Goal: Task Accomplishment & Management: Use online tool/utility

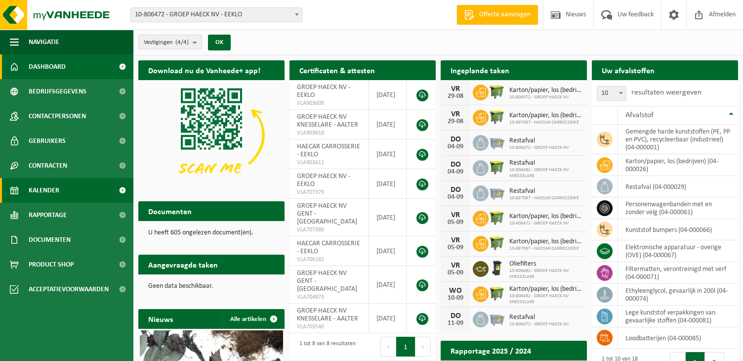
click at [49, 190] on span "Kalender" at bounding box center [44, 190] width 31 height 25
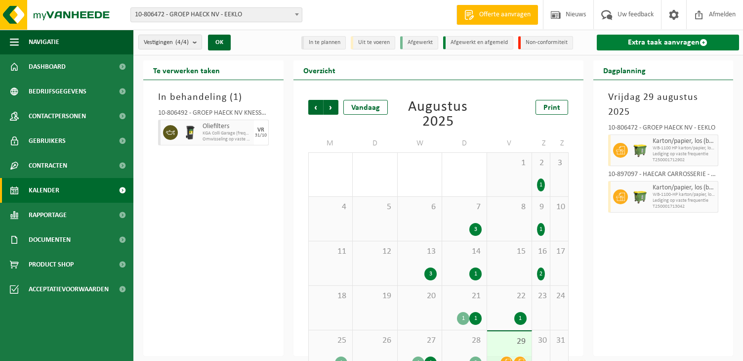
click at [646, 41] on link "Extra taak aanvragen" at bounding box center [668, 43] width 143 height 16
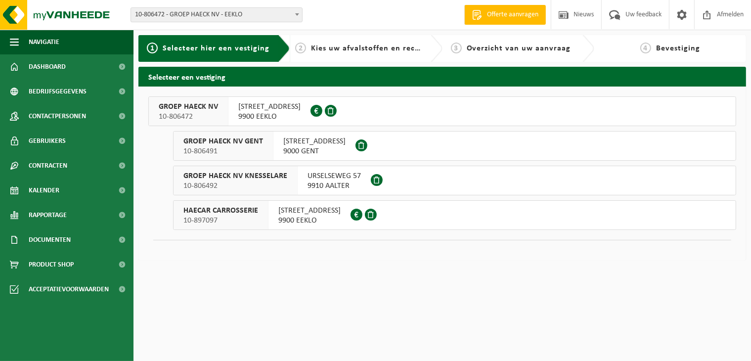
click at [209, 121] on span "10-806472" at bounding box center [188, 117] width 59 height 10
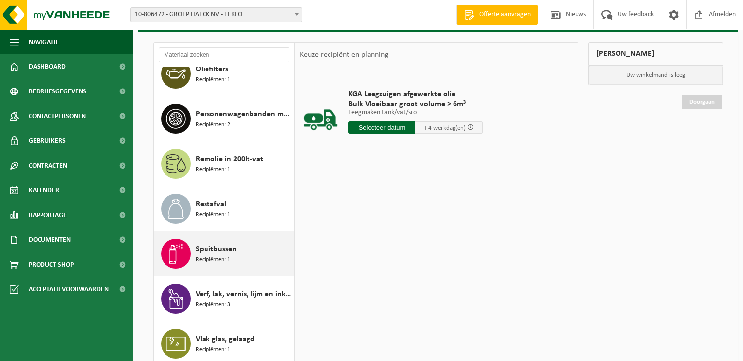
scroll to position [121, 0]
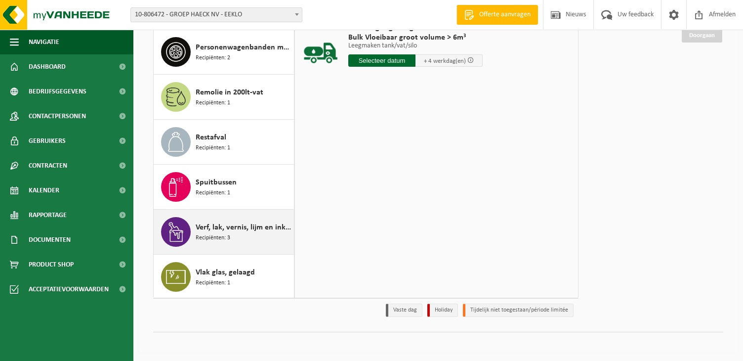
click at [230, 230] on span "Verf, lak, vernis, lijm en inkt, industrieel in kleinverpakking" at bounding box center [244, 227] width 96 height 12
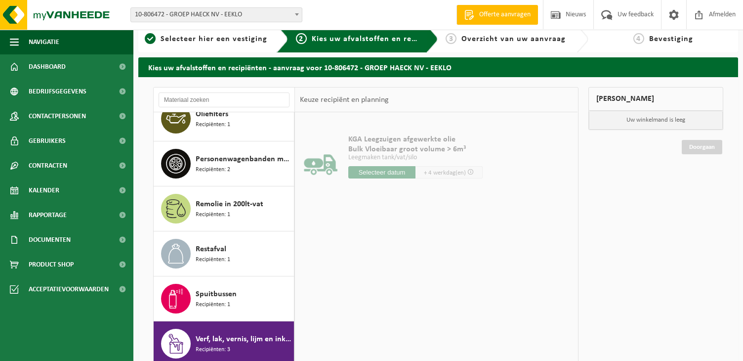
scroll to position [0, 0]
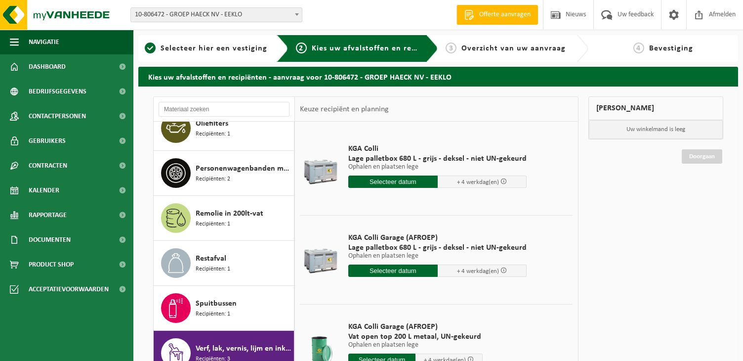
click at [411, 182] on input "text" at bounding box center [392, 181] width 89 height 12
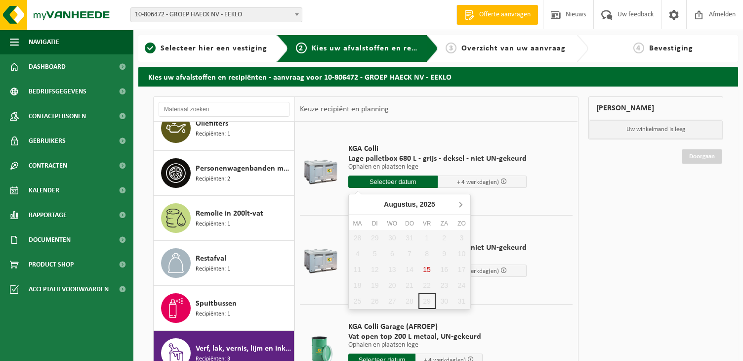
click at [457, 206] on icon at bounding box center [461, 204] width 16 height 16
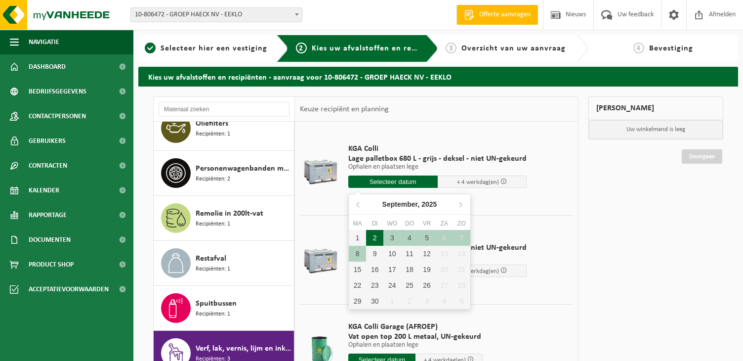
click at [374, 240] on div "2" at bounding box center [374, 238] width 17 height 16
type input "Van 2025-09-02"
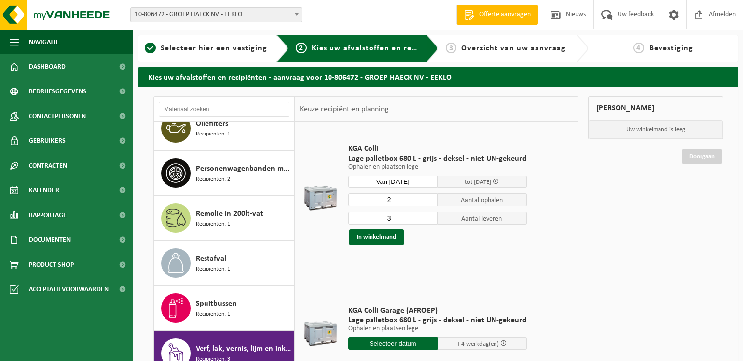
click at [426, 200] on input "2" at bounding box center [392, 199] width 89 height 13
type input "1"
click at [427, 200] on input "1" at bounding box center [392, 199] width 89 height 13
click at [427, 220] on input "2" at bounding box center [392, 218] width 89 height 13
type input "1"
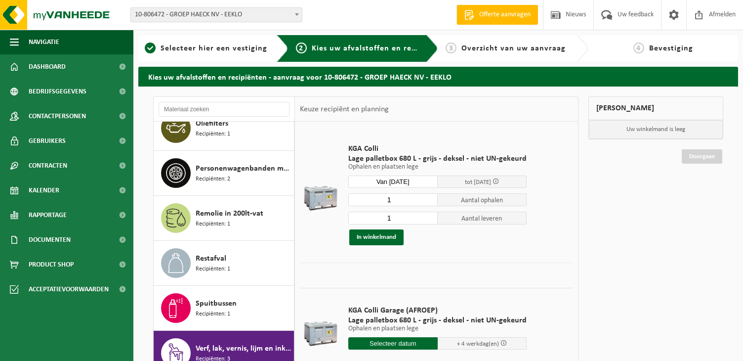
click at [427, 220] on input "1" at bounding box center [392, 218] width 89 height 13
click at [381, 238] on button "In winkelmand" at bounding box center [376, 237] width 54 height 16
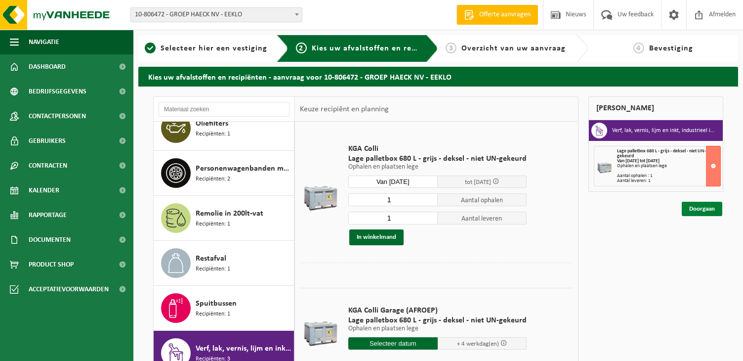
click at [702, 210] on link "Doorgaan" at bounding box center [702, 209] width 41 height 14
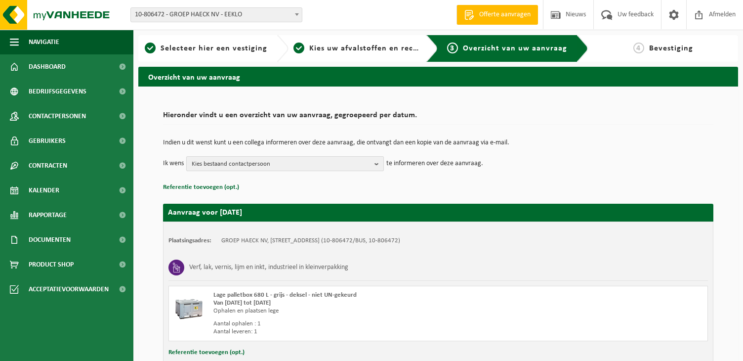
click at [270, 165] on span "Kies bestaand contactpersoon" at bounding box center [281, 164] width 179 height 15
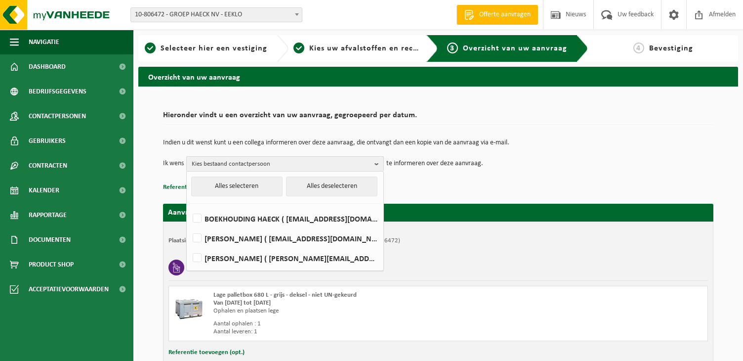
click at [270, 165] on span "Kies bestaand contactpersoon" at bounding box center [281, 164] width 179 height 15
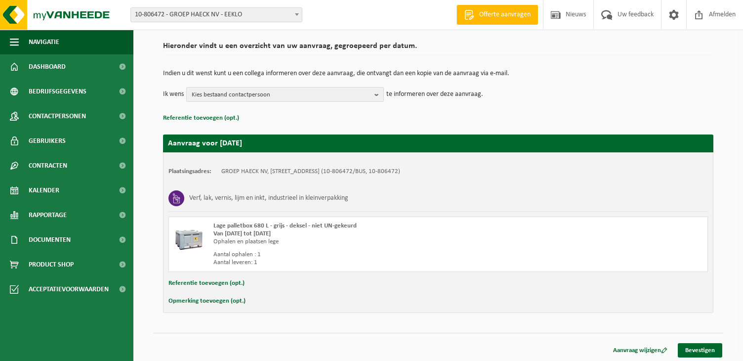
scroll to position [70, 0]
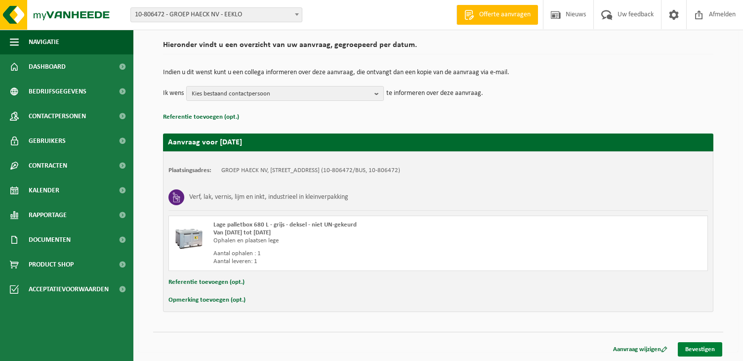
click at [698, 352] on link "Bevestigen" at bounding box center [700, 349] width 44 height 14
